Goal: Transaction & Acquisition: Download file/media

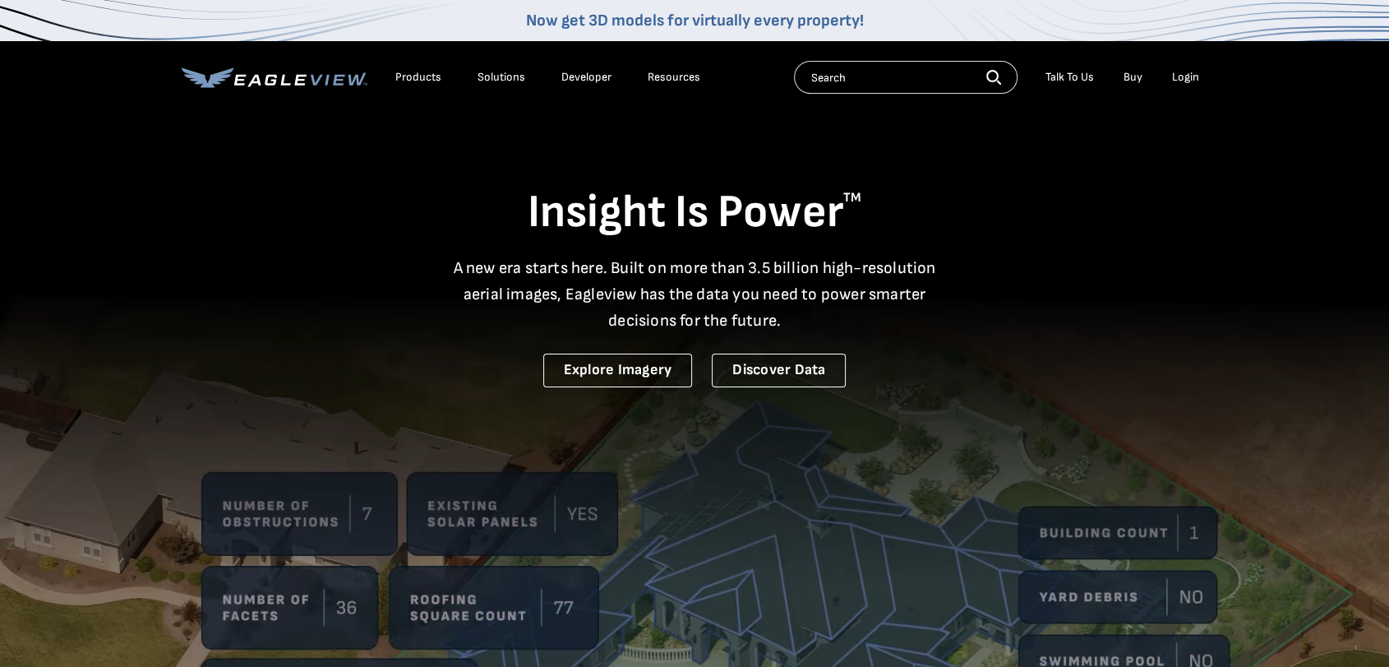
click at [1176, 74] on div "Login" at bounding box center [1185, 77] width 27 height 15
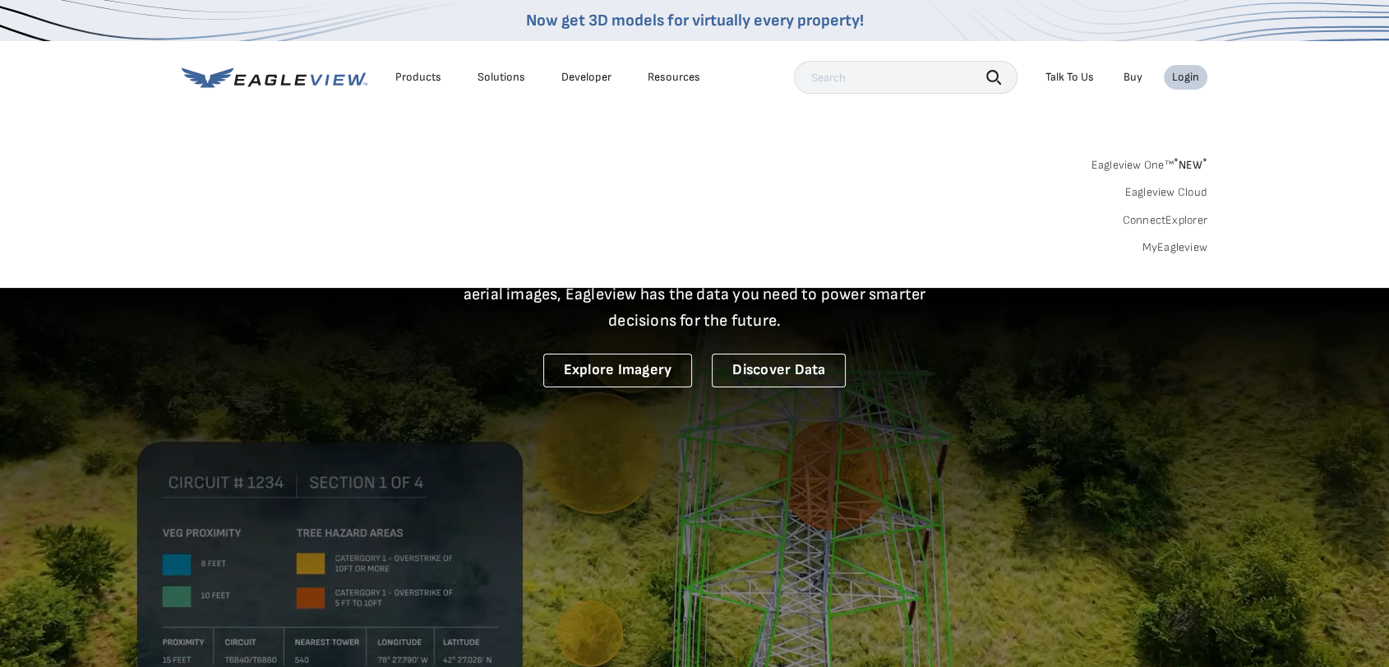
click at [1147, 192] on link "Eagleview Cloud" at bounding box center [1165, 192] width 83 height 15
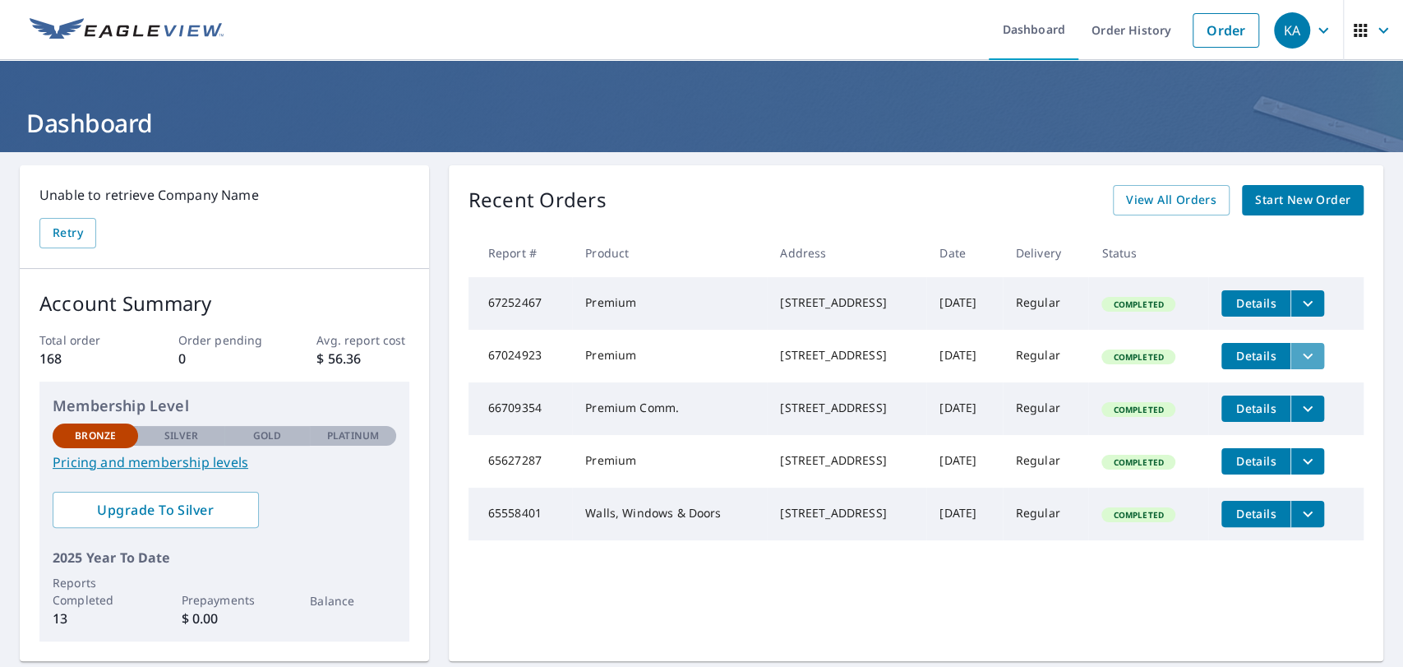
click at [1309, 363] on icon "filesDropdownBtn-67024923" at bounding box center [1308, 356] width 20 height 20
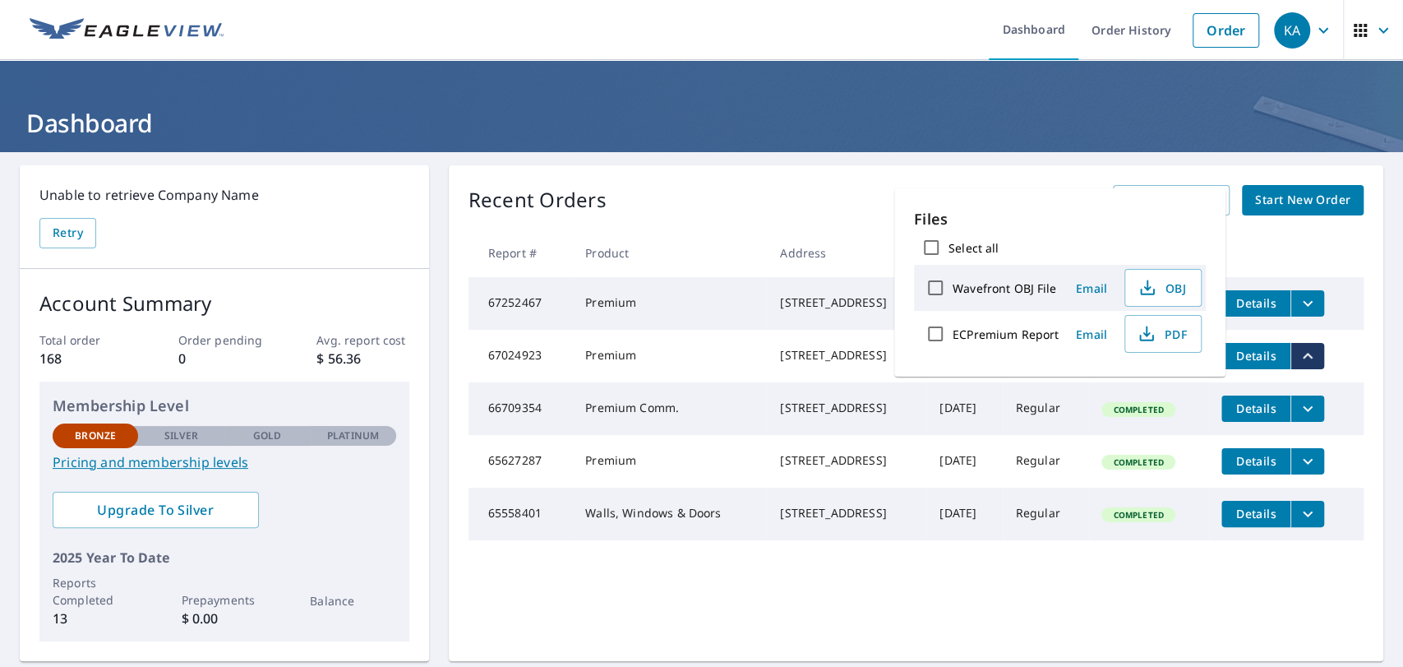
click at [1276, 363] on span "Details" at bounding box center [1255, 356] width 49 height 16
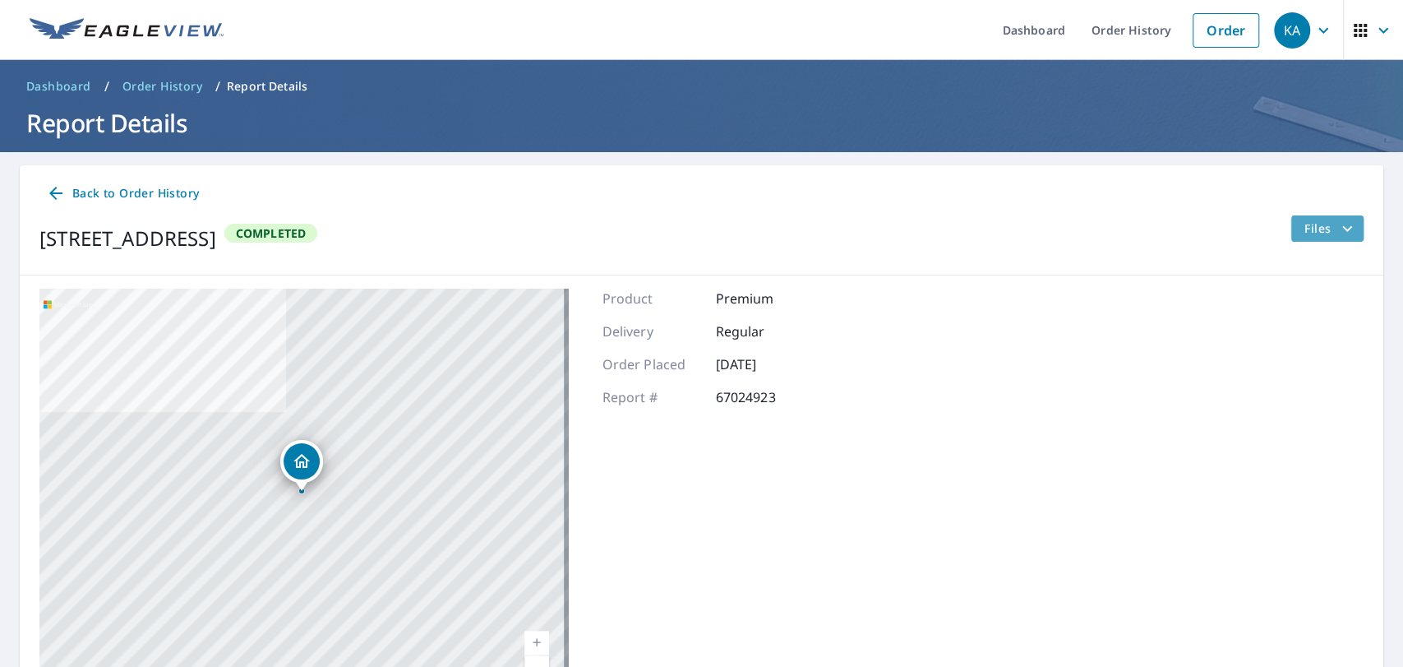
click at [1308, 228] on span "Files" at bounding box center [1330, 229] width 53 height 20
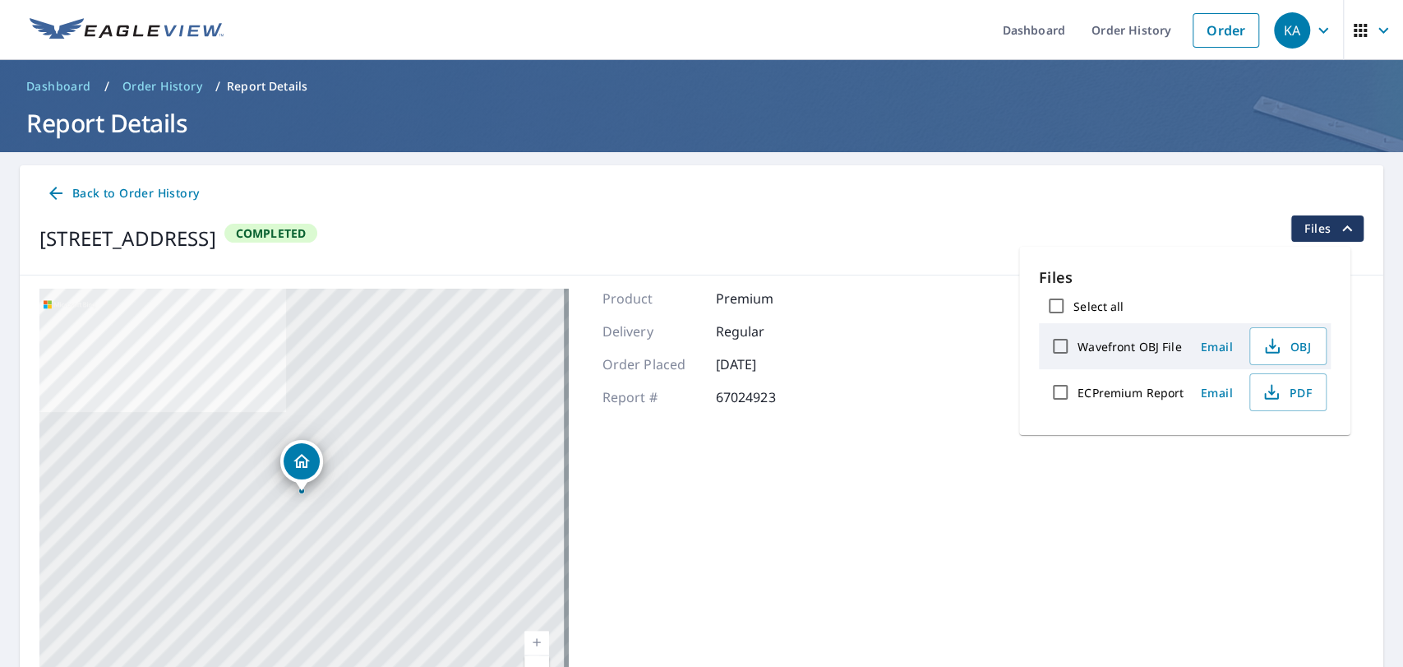
click at [1061, 396] on input "ECPremium Report" at bounding box center [1060, 392] width 35 height 35
checkbox input "true"
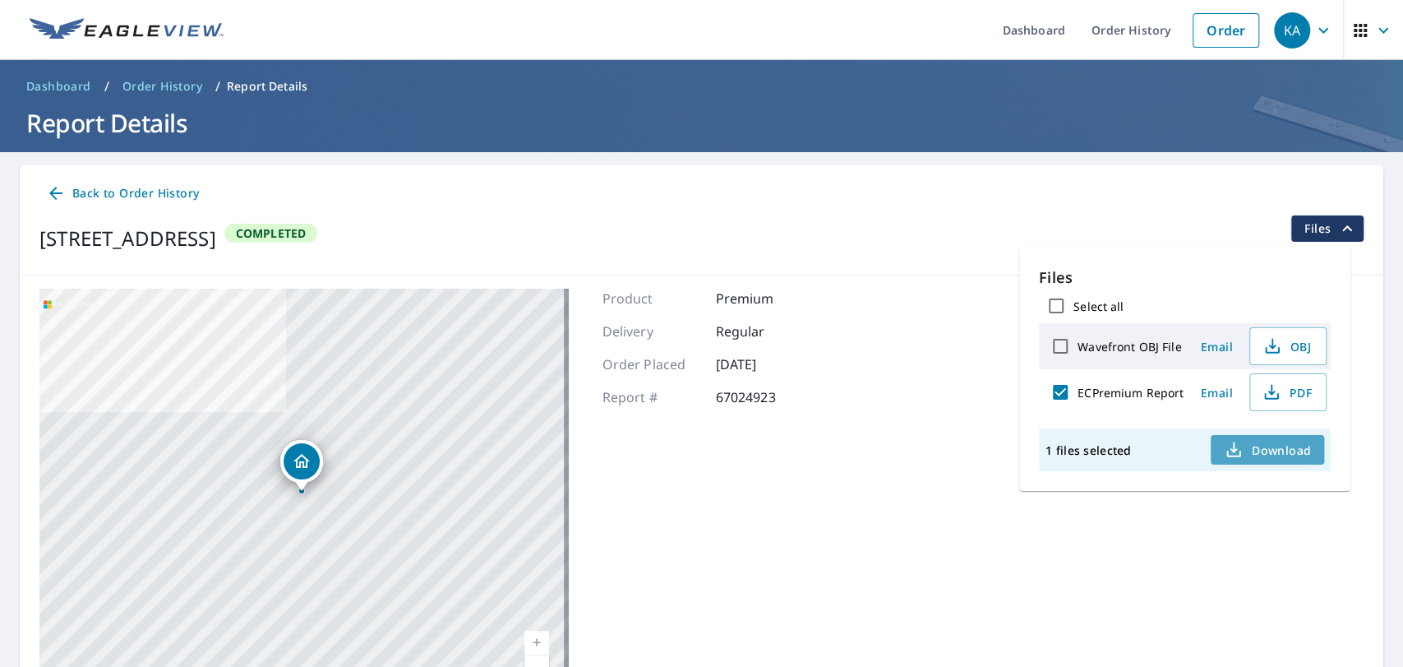
click at [1286, 449] on span "Download" at bounding box center [1267, 450] width 87 height 20
